Goal: Find specific page/section: Find specific page/section

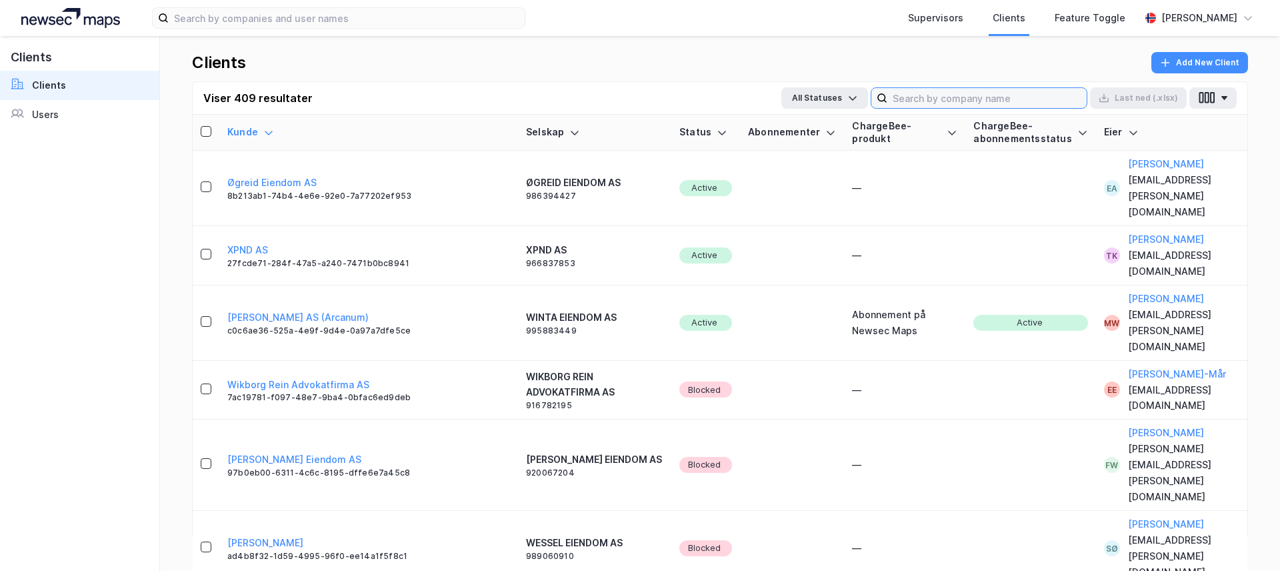
click at [937, 101] on input at bounding box center [986, 98] width 199 height 20
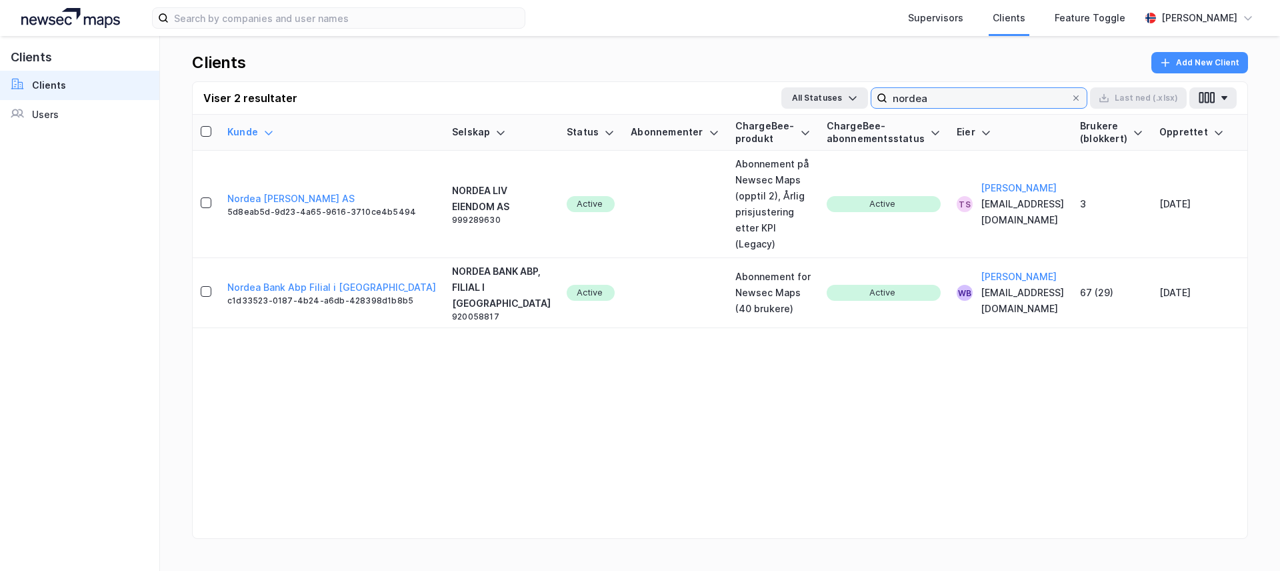
click at [951, 101] on input "nordea" at bounding box center [976, 98] width 178 height 20
type input "nordea"
click at [52, 123] on link "Users" at bounding box center [79, 114] width 159 height 29
click at [3, 122] on link "Users" at bounding box center [79, 114] width 159 height 29
click at [49, 115] on div "Users" at bounding box center [45, 115] width 27 height 16
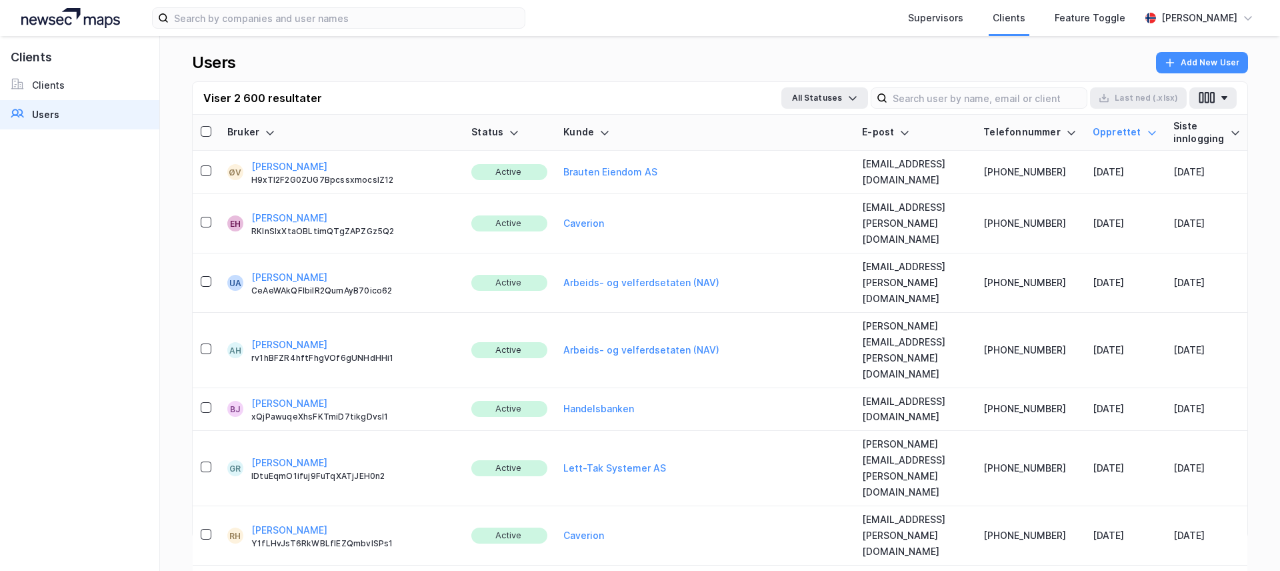
click at [962, 71] on div "Users Add New User" at bounding box center [720, 66] width 1056 height 29
click at [957, 96] on input at bounding box center [986, 98] width 199 height 20
type input "nordea"
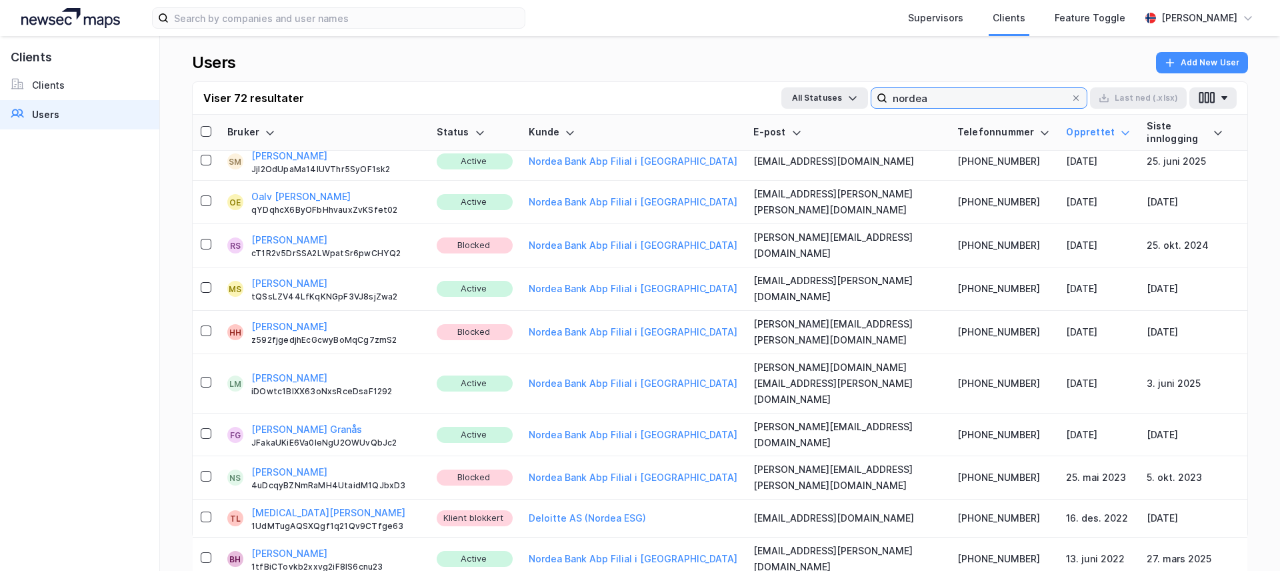
scroll to position [2301, 0]
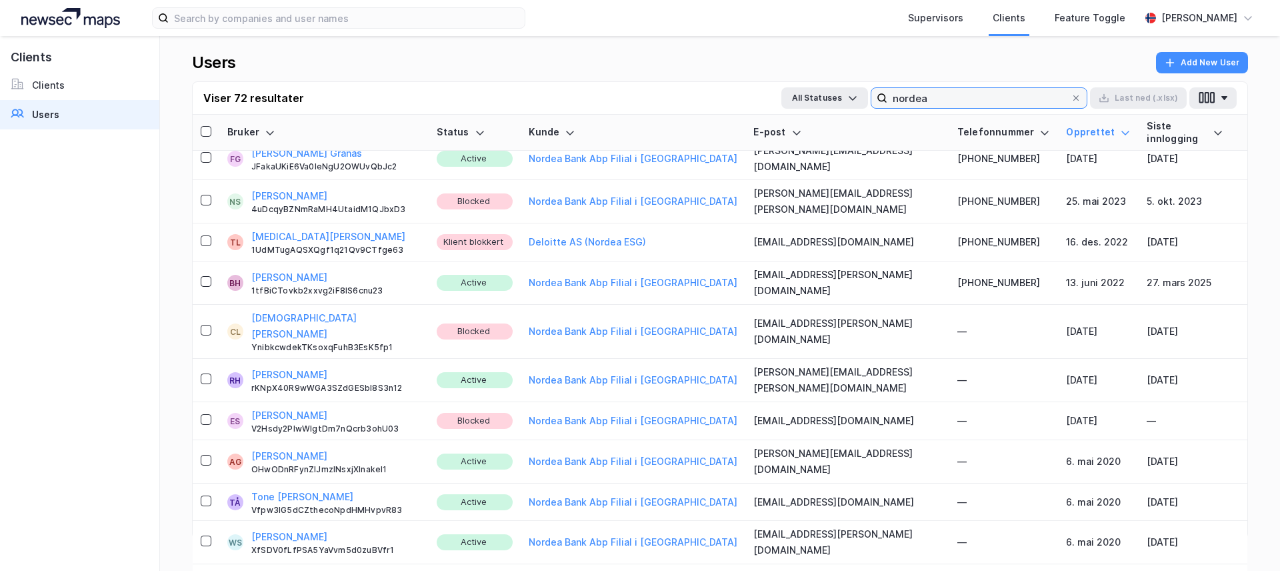
click at [915, 95] on input "nordea" at bounding box center [978, 98] width 183 height 20
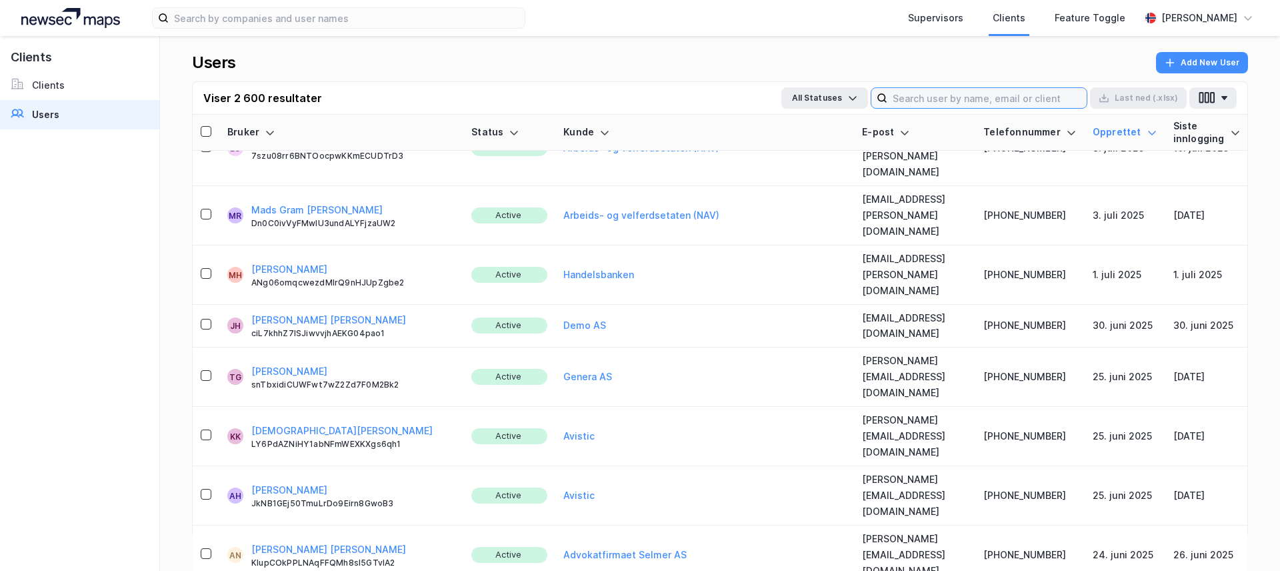
scroll to position [89559, 0]
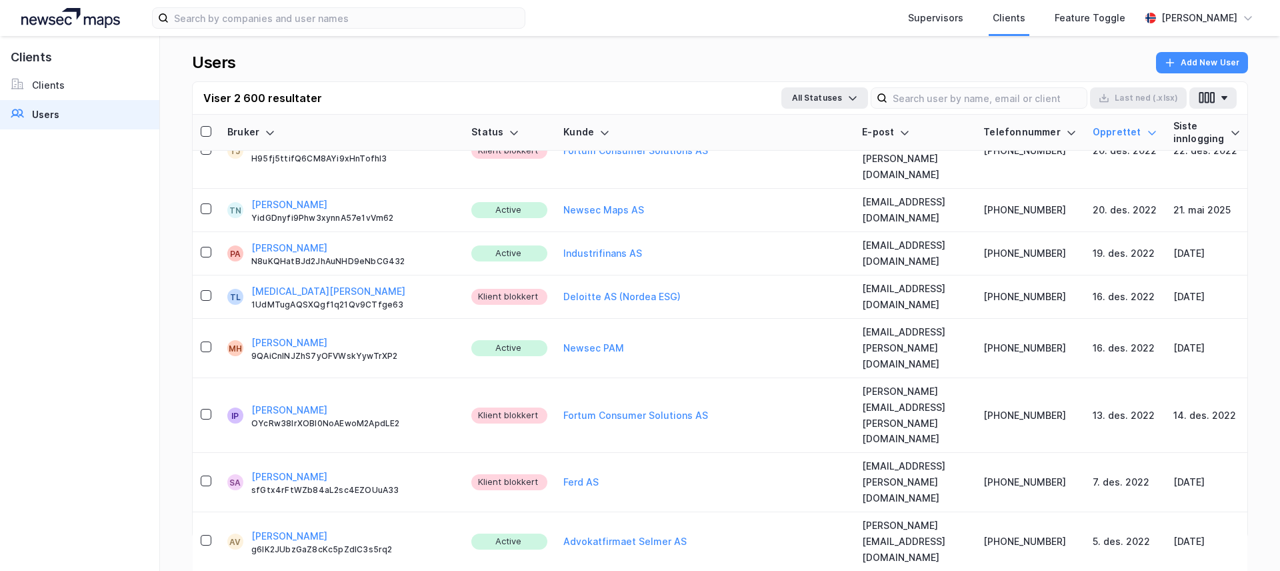
click at [1217, 137] on div "Siste innlogging" at bounding box center [1206, 132] width 67 height 25
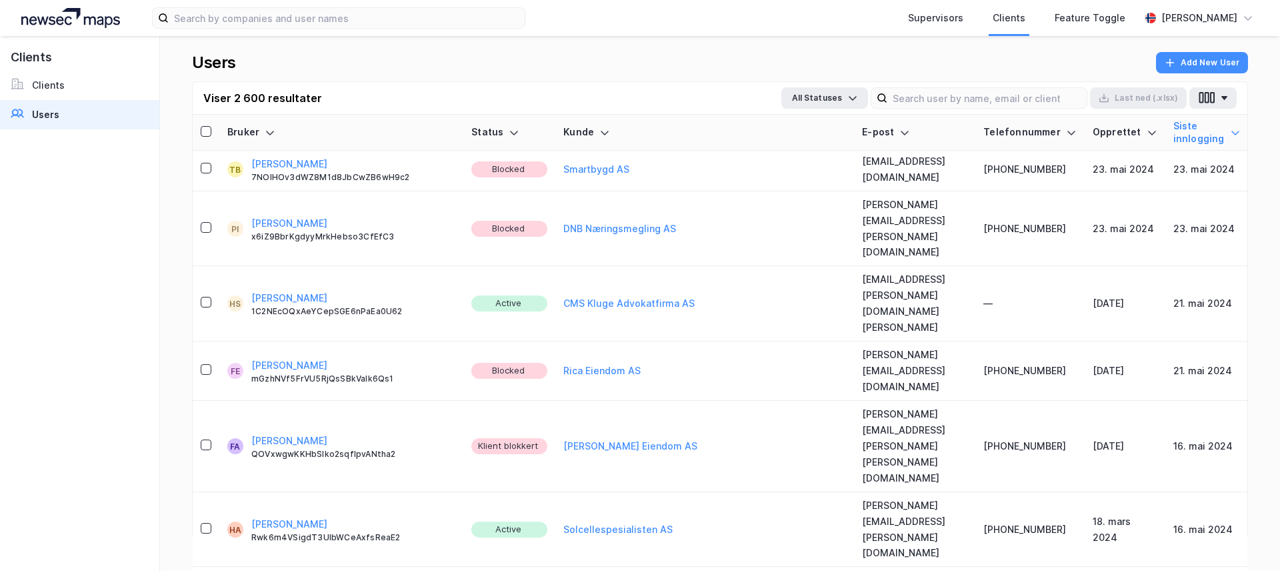
click at [1203, 129] on th "Siste innlogging" at bounding box center [1206, 133] width 83 height 36
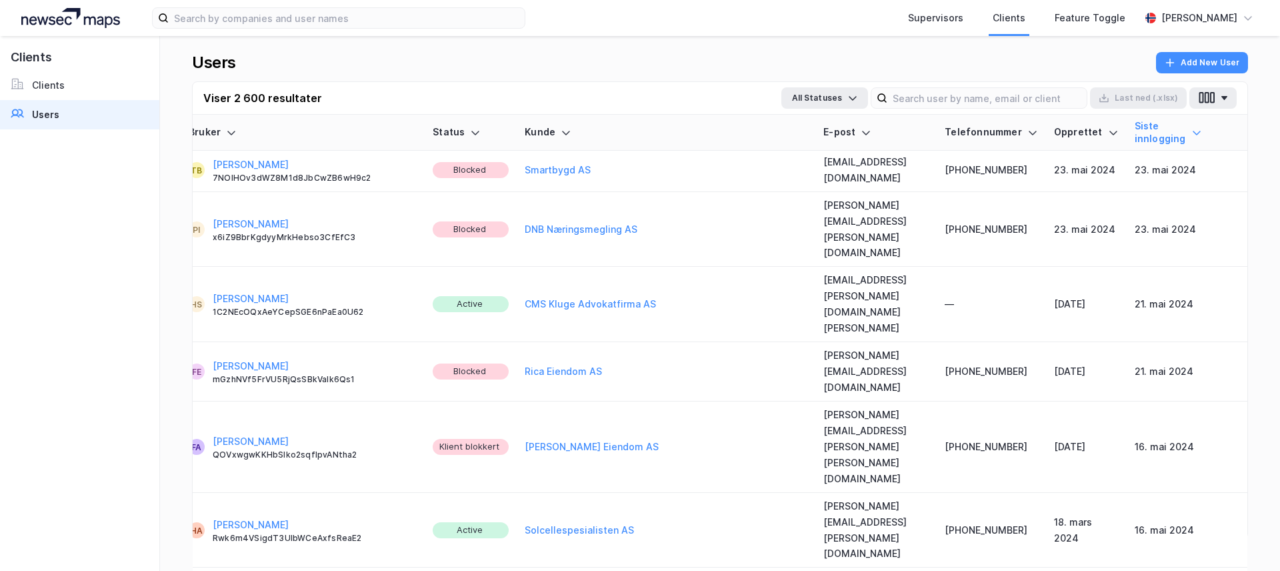
click at [1200, 131] on icon at bounding box center [1196, 132] width 11 height 11
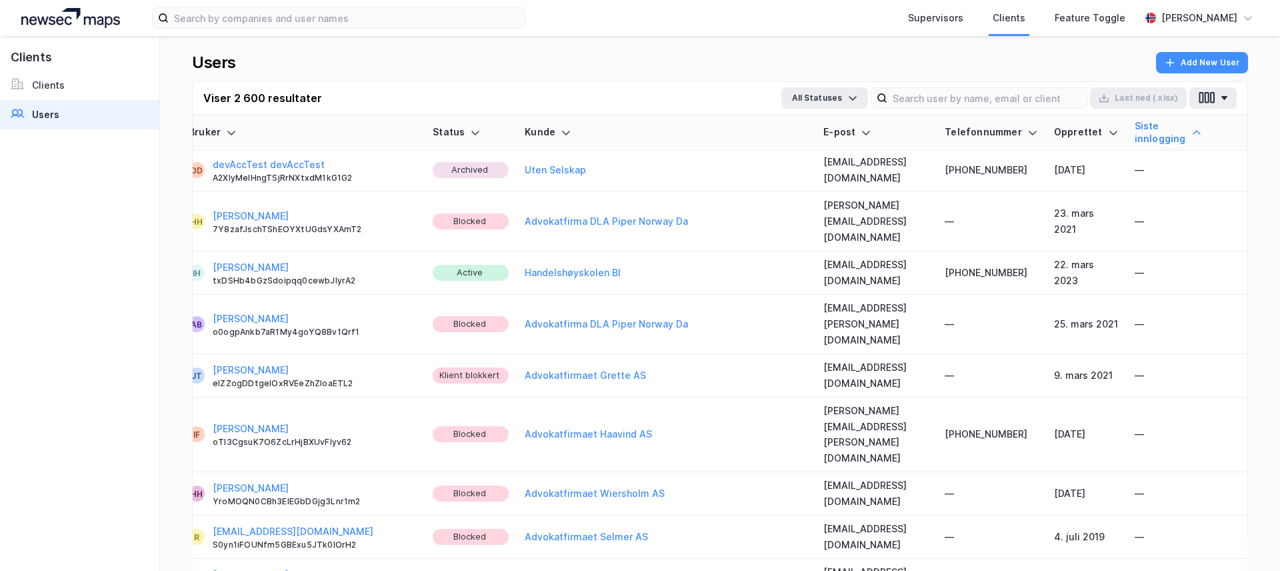
scroll to position [0, 58]
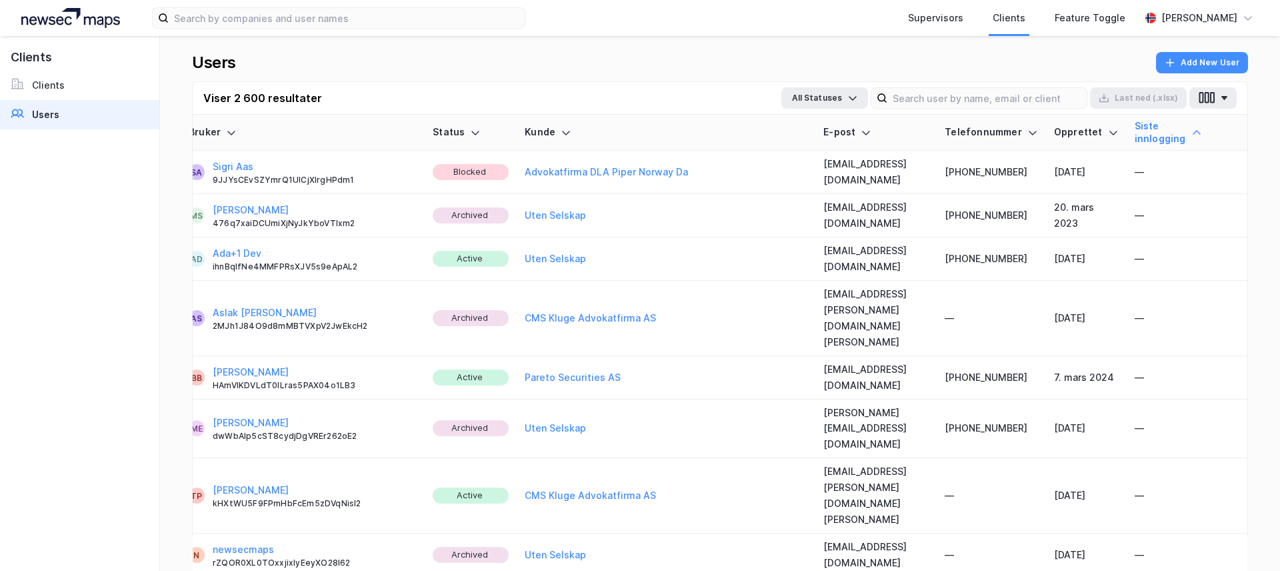
click at [1195, 135] on icon at bounding box center [1196, 132] width 11 height 11
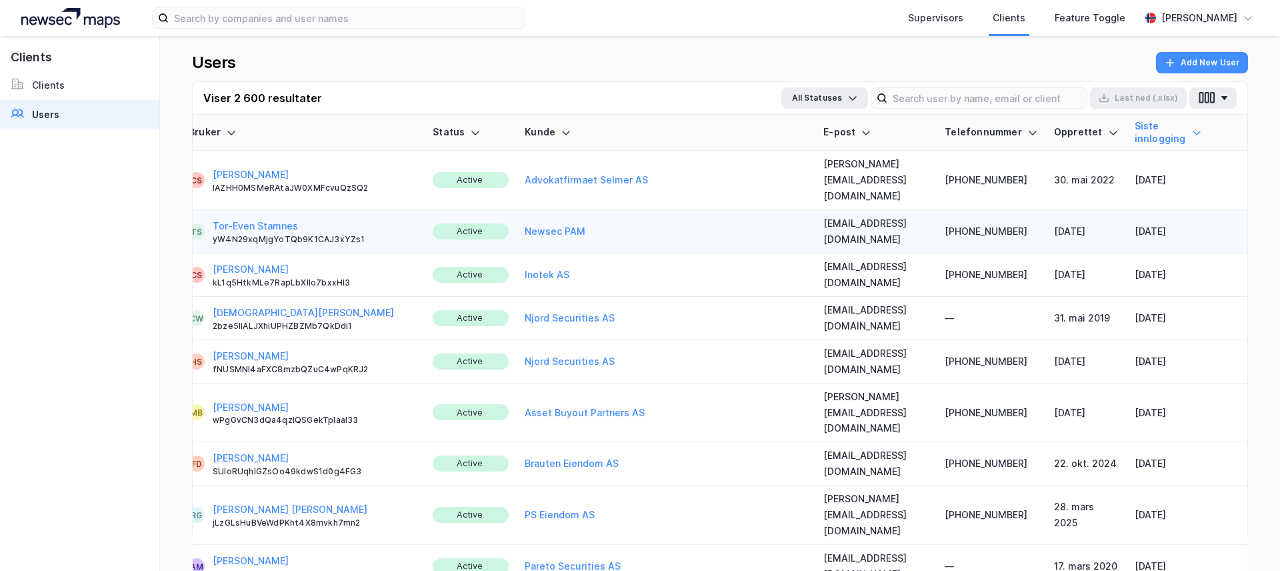
scroll to position [0, 0]
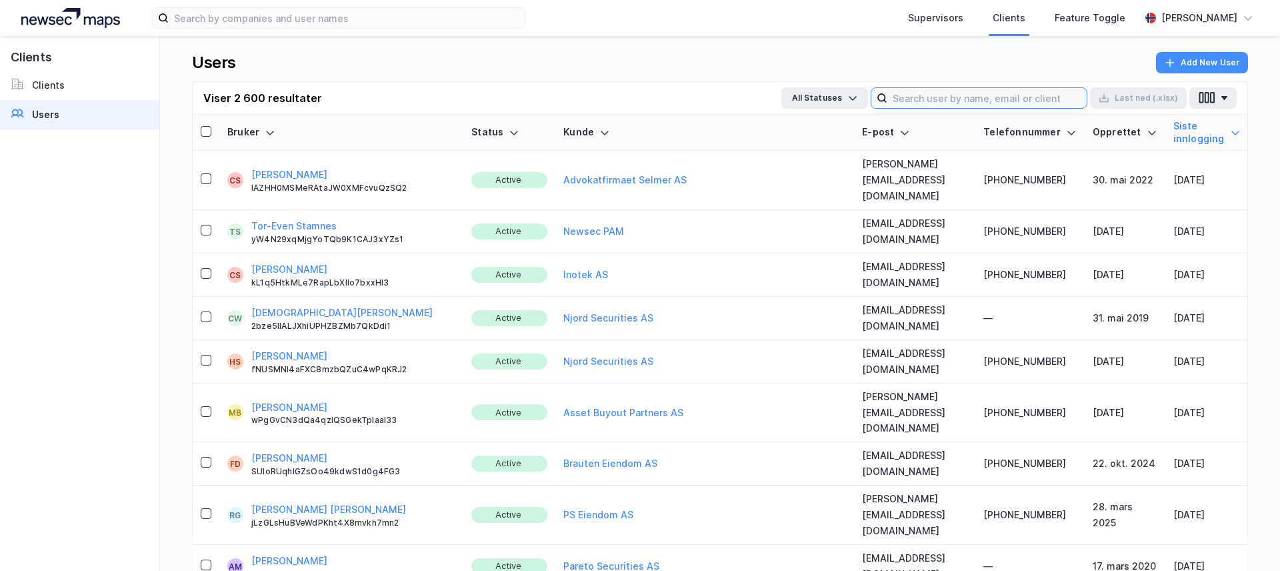
click at [933, 105] on input at bounding box center [986, 98] width 199 height 20
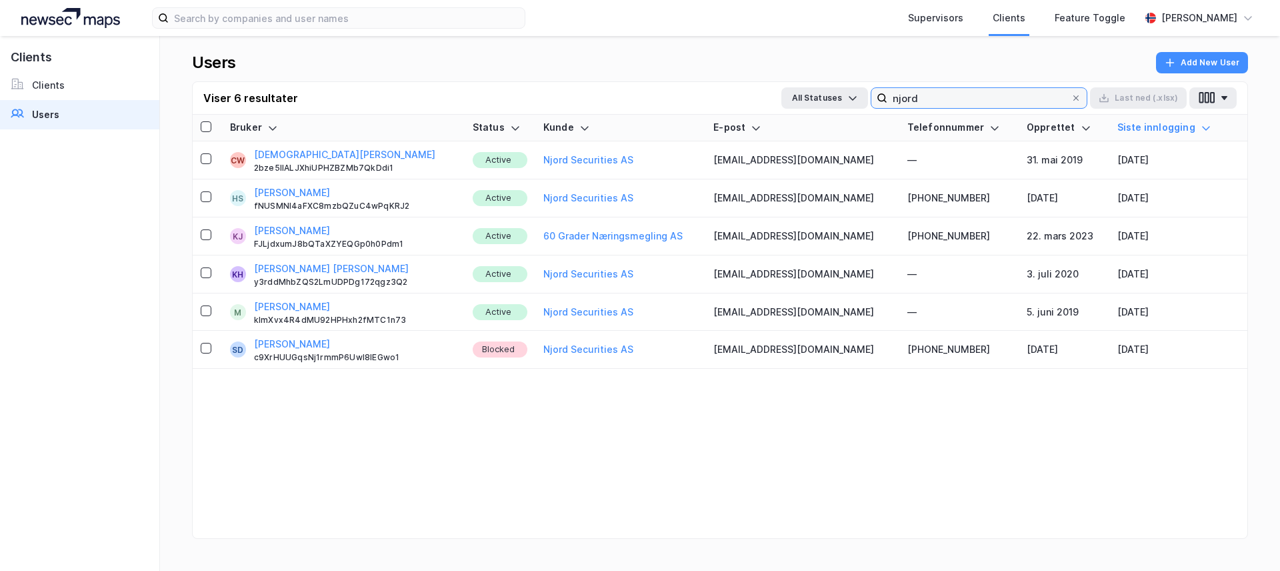
type input "njord"
